Goal: Browse casually

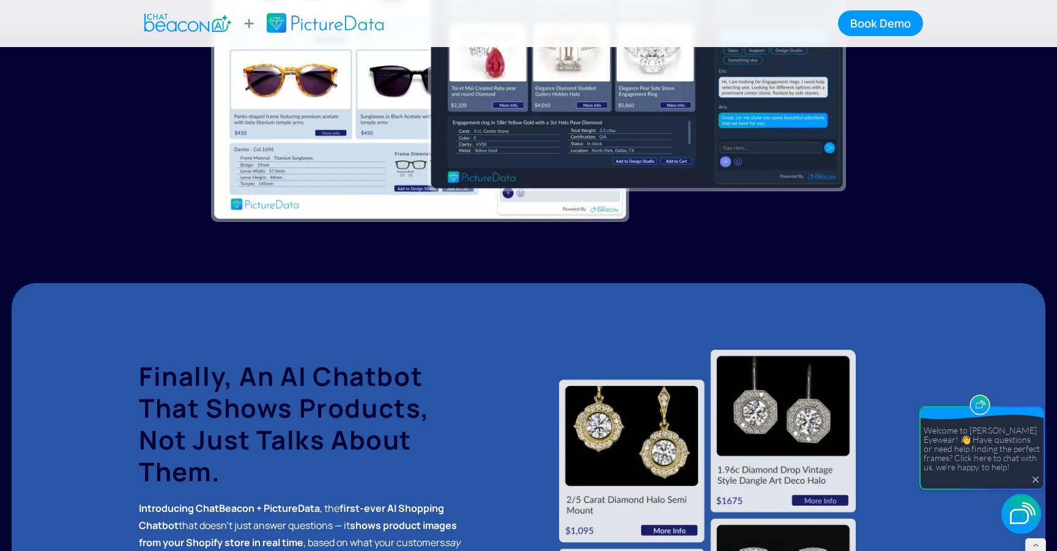
scroll to position [624, 0]
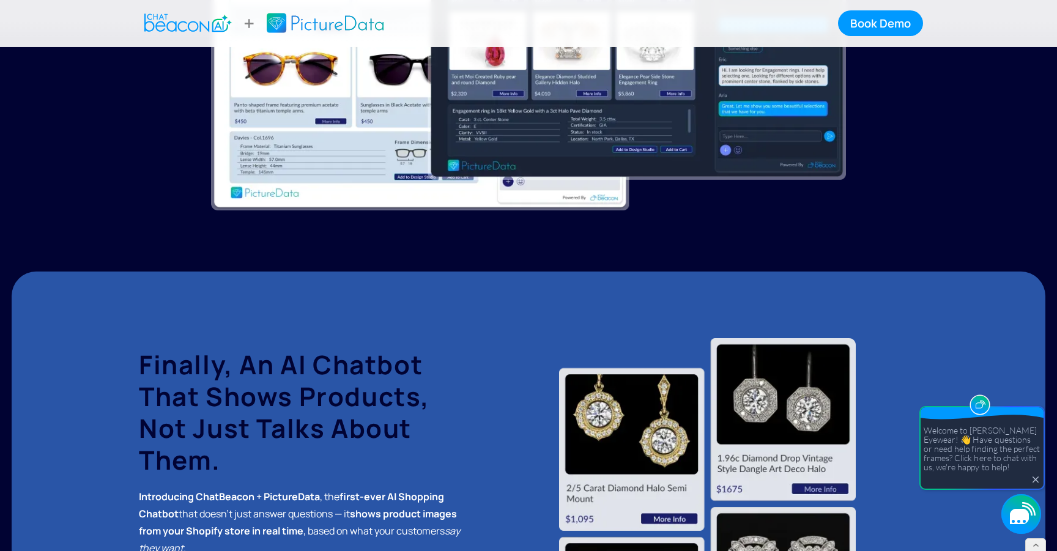
click at [1021, 505] on icon "button" at bounding box center [1022, 514] width 40 height 40
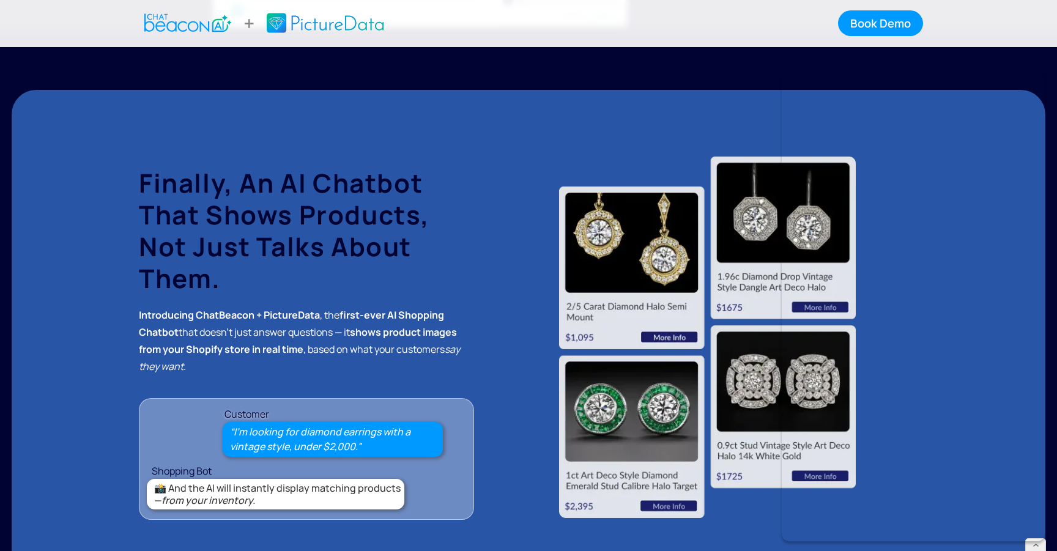
scroll to position [809, 0]
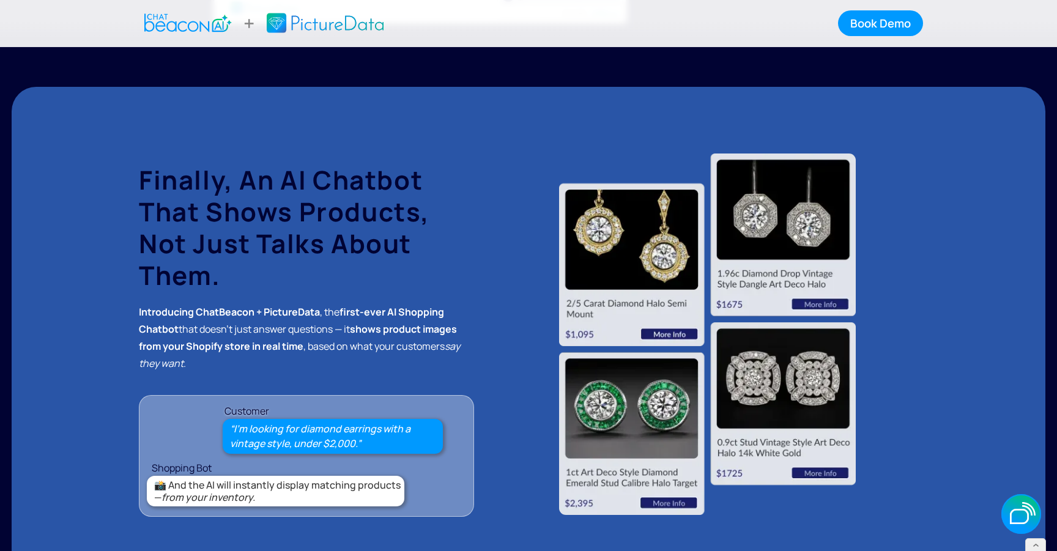
click at [221, 24] on img "home" at bounding box center [188, 23] width 88 height 24
